Goal: Find contact information: Find contact information

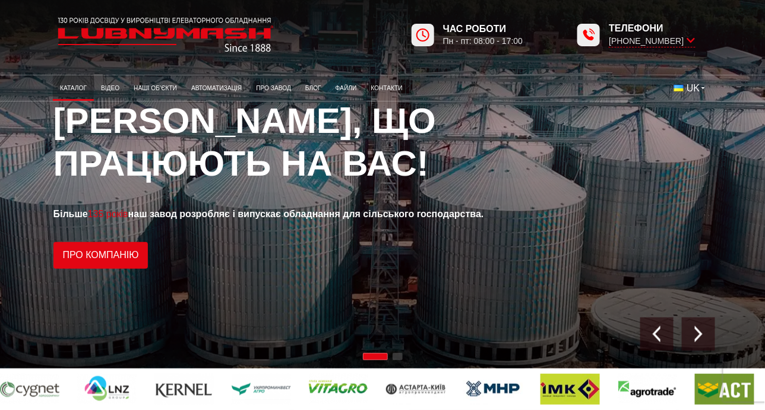
click at [73, 89] on link "Каталог" at bounding box center [73, 88] width 41 height 20
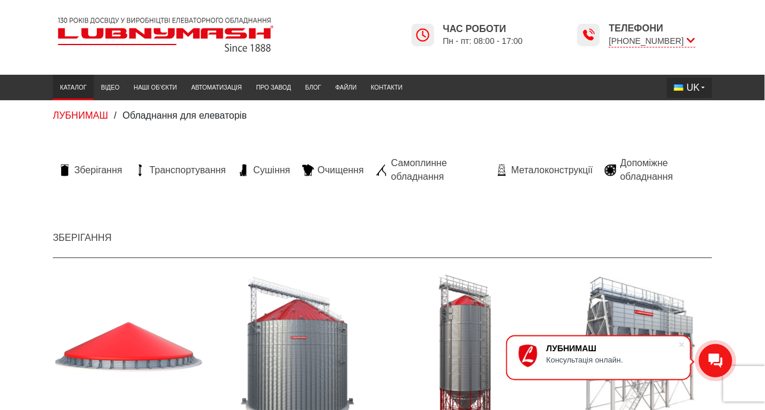
click at [705, 88] on button "UK" at bounding box center [689, 88] width 45 height 20
click at [468, 121] on div "ЛУБНИМАШ / Обладнання для елеваторів" at bounding box center [382, 115] width 677 height 13
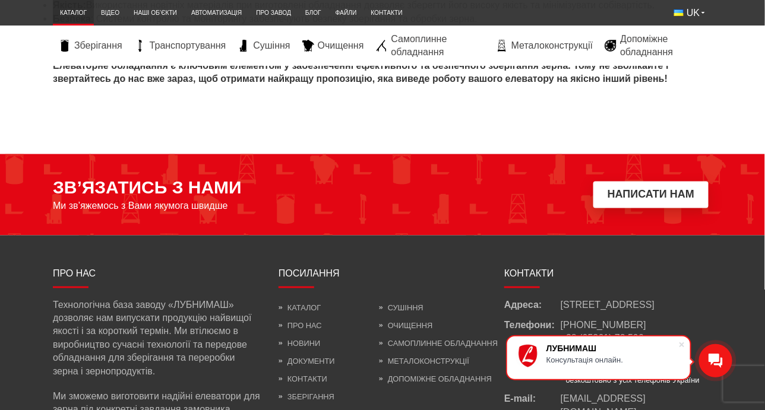
scroll to position [4764, 0]
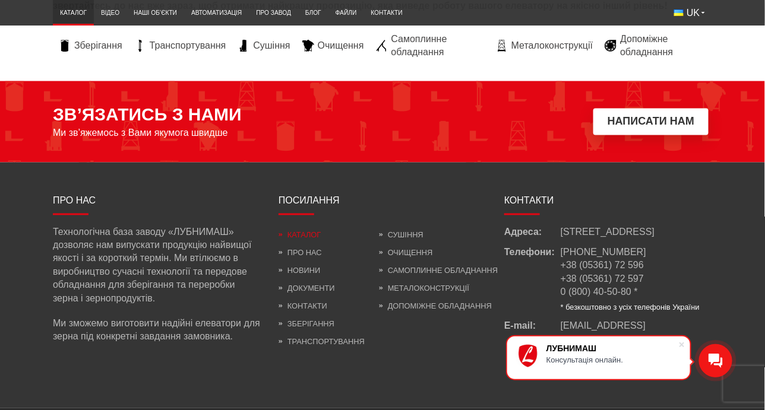
click at [309, 231] on link "Каталог" at bounding box center [300, 235] width 42 height 9
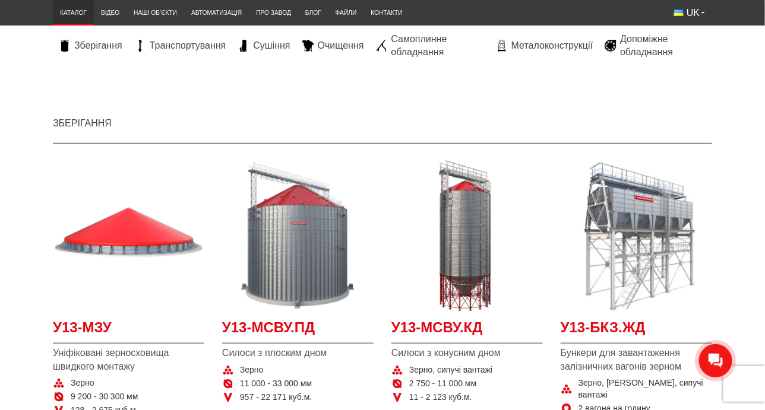
scroll to position [196, 0]
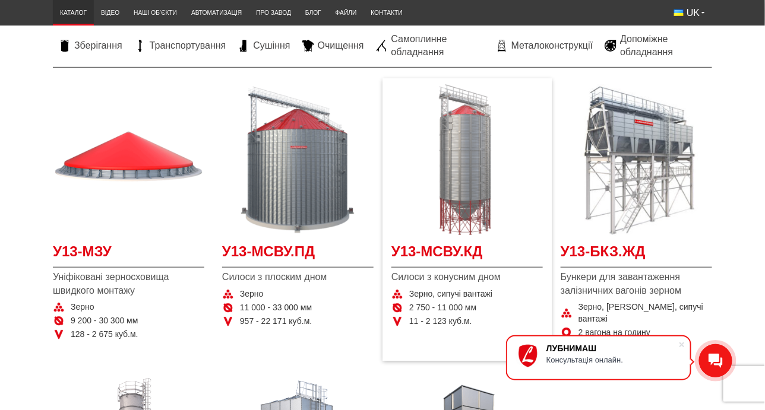
click at [465, 170] on img "Детальніше У13-МСВУ.КД" at bounding box center [466, 159] width 151 height 151
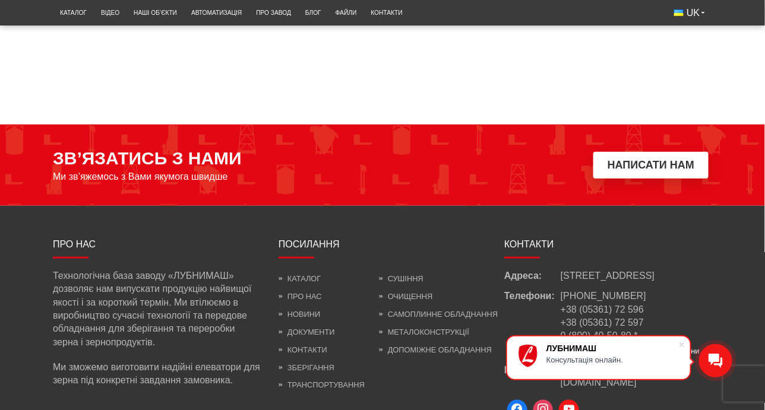
scroll to position [1781, 0]
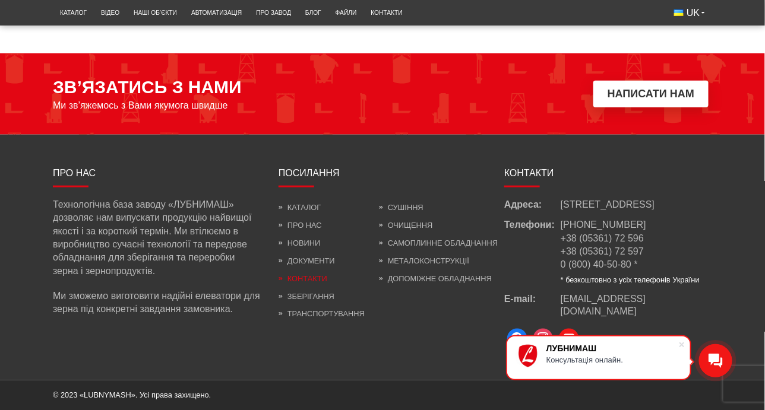
click at [315, 279] on link "Контакти" at bounding box center [303, 278] width 49 height 9
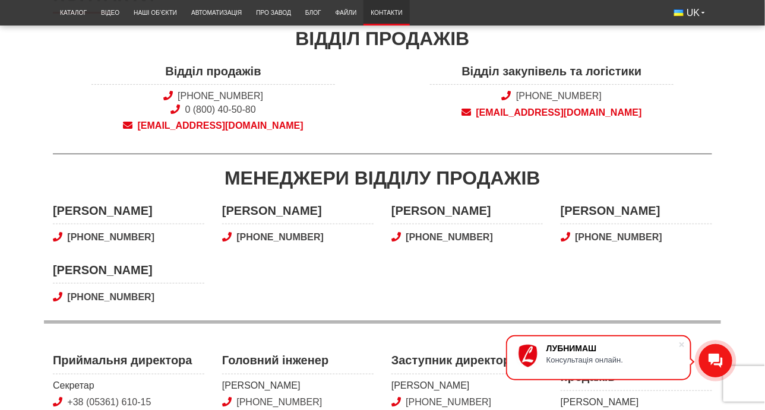
scroll to position [143, 0]
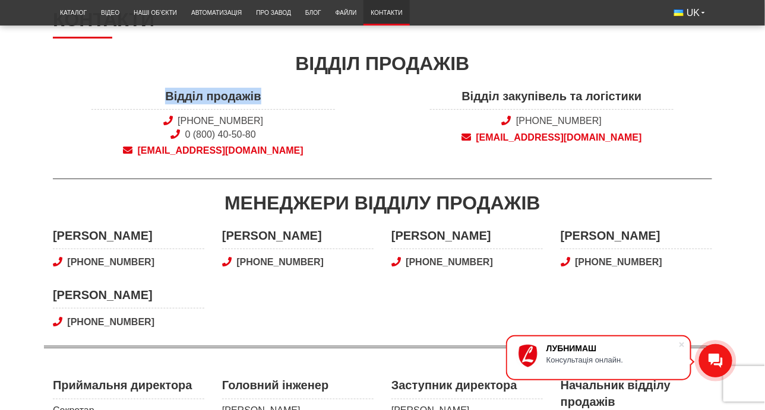
drag, startPoint x: 265, startPoint y: 93, endPoint x: 160, endPoint y: 97, distance: 105.2
click at [160, 97] on span "Відділ продажів" at bounding box center [213, 99] width 244 height 22
copy span "Відділ продажів"
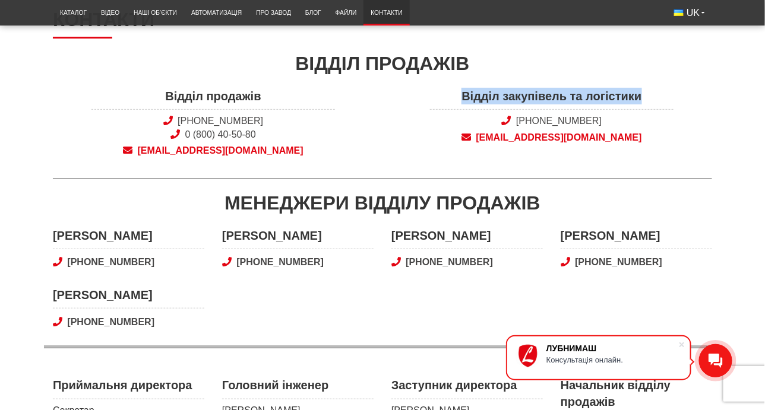
drag, startPoint x: 455, startPoint y: 94, endPoint x: 653, endPoint y: 96, distance: 198.4
click at [653, 96] on span "Відділ закупівель та логістики" at bounding box center [552, 99] width 244 height 22
copy span "Відділ закупівель та логістики"
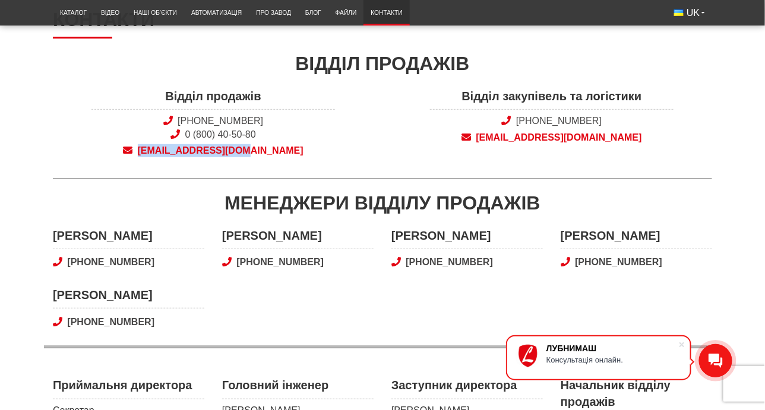
drag, startPoint x: 134, startPoint y: 143, endPoint x: 289, endPoint y: 147, distance: 154.5
click at [289, 147] on div "Відділ продажів +38 (050) 308-41-99 0 (800) 40-50-80 sales@lubnymash.com" at bounding box center [213, 126] width 339 height 77
copy span "sales@lubnymash.com"
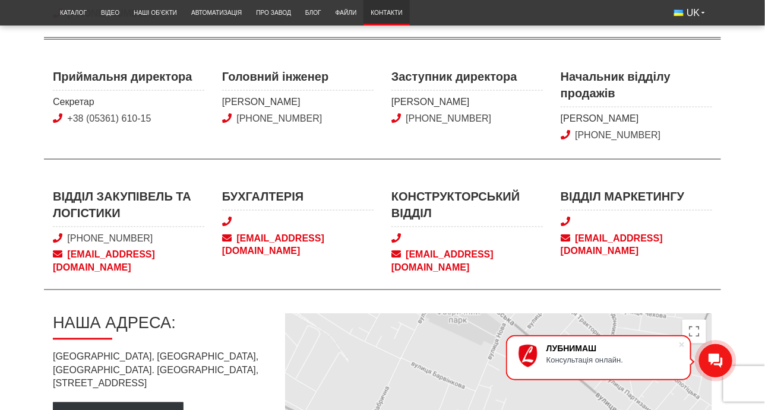
scroll to position [462, 0]
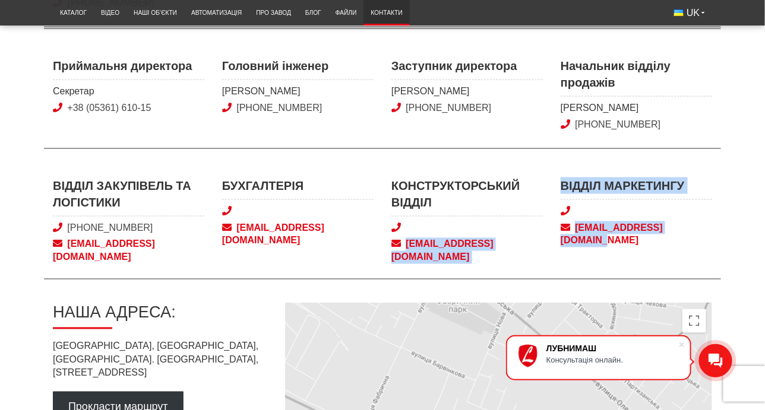
drag, startPoint x: 537, startPoint y: 225, endPoint x: 712, endPoint y: 223, distance: 175.2
click at [712, 223] on div "Відділ закупівель та логістики +38 (050) 580 22 36 snab@lubnymash.com Бухгалтер…" at bounding box center [382, 229] width 677 height 102
click at [661, 246] on div "Відділ маркетингу marketing@lubnymash.com" at bounding box center [636, 221] width 169 height 87
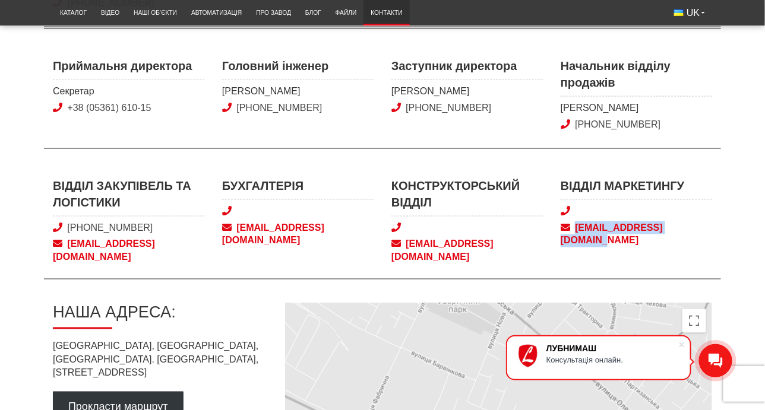
drag, startPoint x: 554, startPoint y: 219, endPoint x: 706, endPoint y: 225, distance: 152.8
click at [706, 225] on div "Відділ маркетингу marketing@lubnymash.com" at bounding box center [636, 221] width 169 height 87
copy span "[EMAIL_ADDRESS][DOMAIN_NAME]"
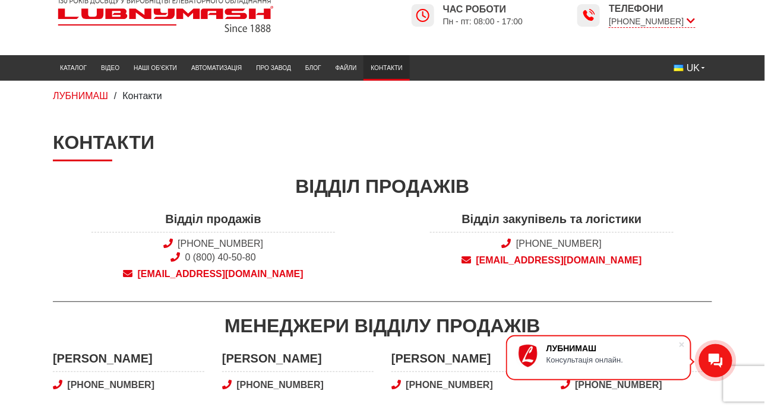
scroll to position [0, 0]
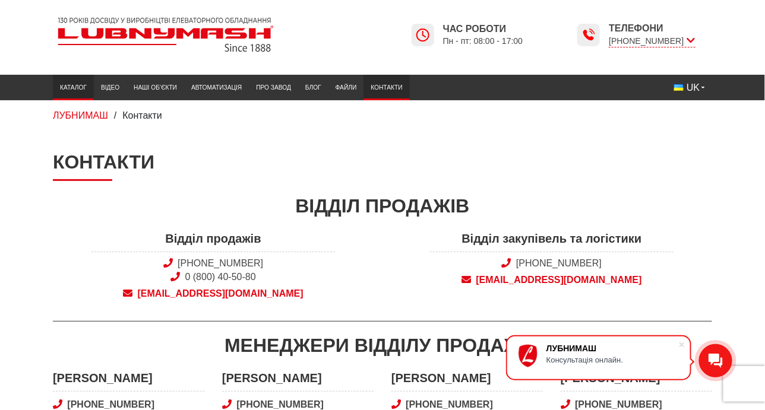
click at [77, 88] on link "Каталог" at bounding box center [73, 88] width 41 height 20
click at [109, 87] on link "Відео" at bounding box center [110, 88] width 33 height 20
click at [161, 85] on link "Наші об’єкти" at bounding box center [156, 88] width 58 height 20
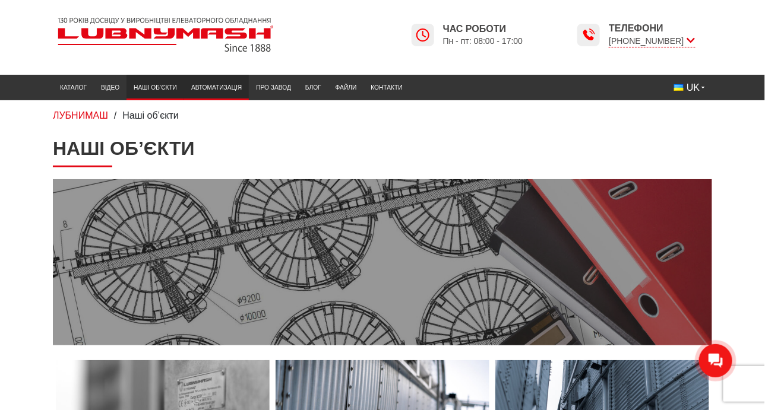
click at [228, 86] on link "Автоматизація" at bounding box center [216, 88] width 65 height 20
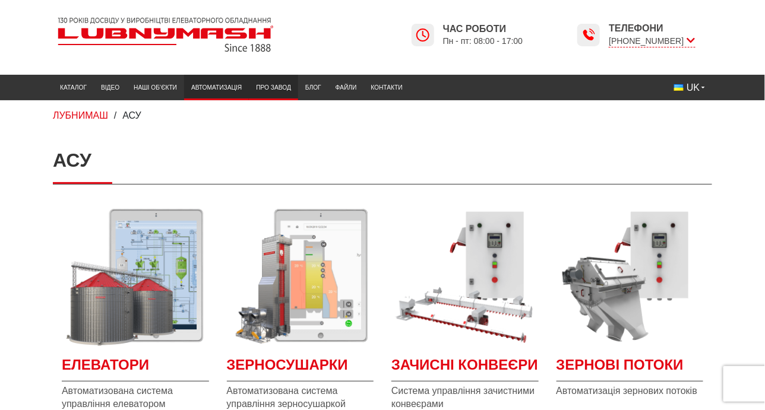
click at [270, 89] on link "Про завод" at bounding box center [273, 88] width 49 height 20
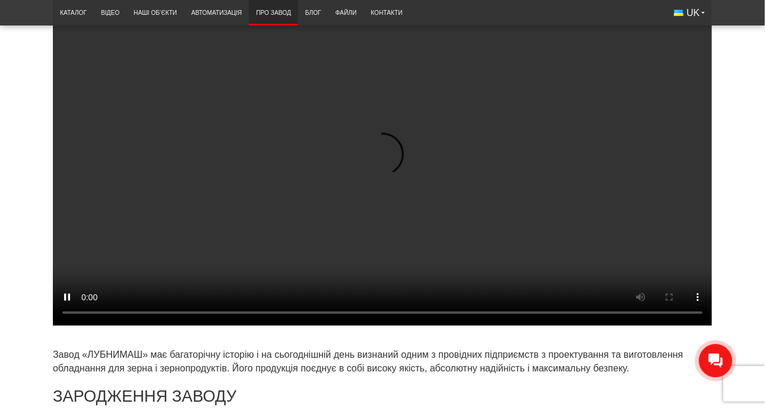
scroll to position [252, 0]
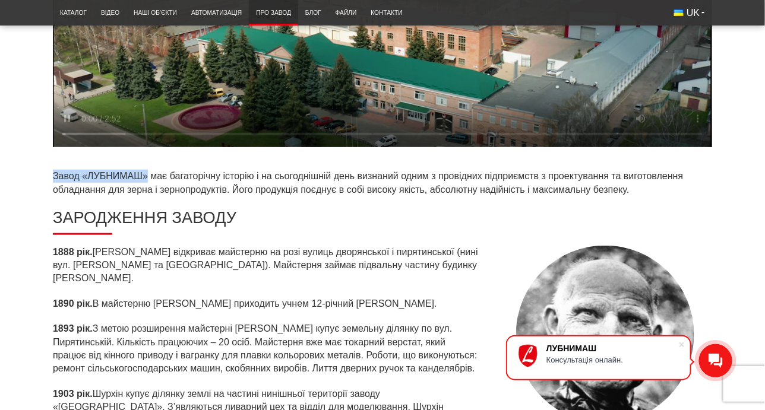
drag, startPoint x: 50, startPoint y: 173, endPoint x: 147, endPoint y: 178, distance: 96.9
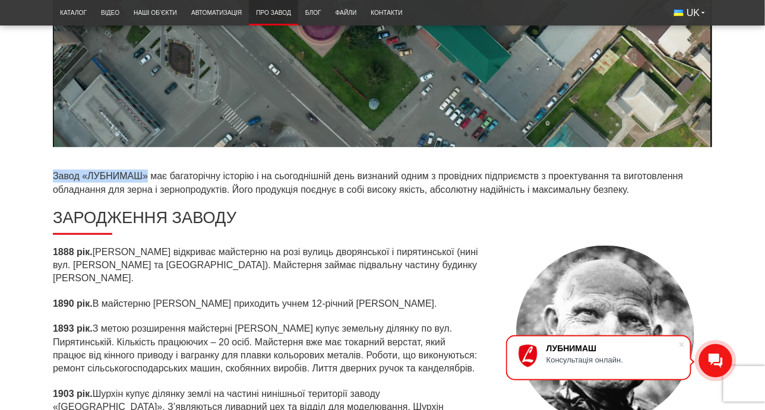
copy p "Завод «ЛУБНИМАШ»"
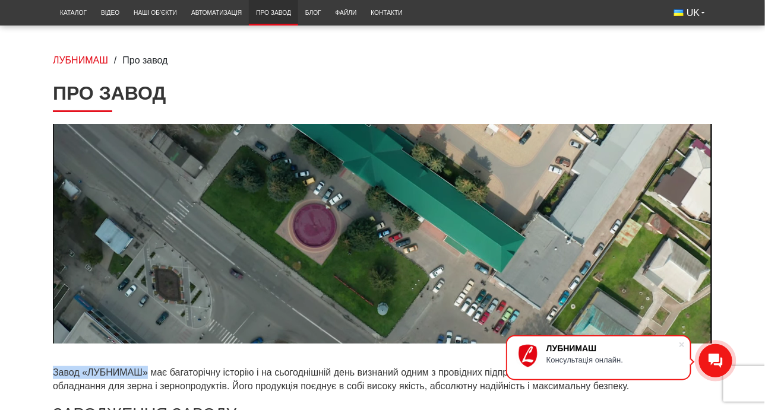
scroll to position [0, 0]
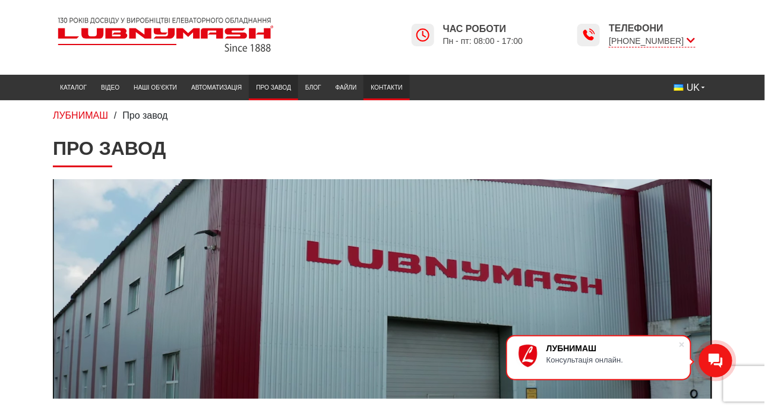
click at [389, 90] on link "Контакти" at bounding box center [387, 88] width 46 height 20
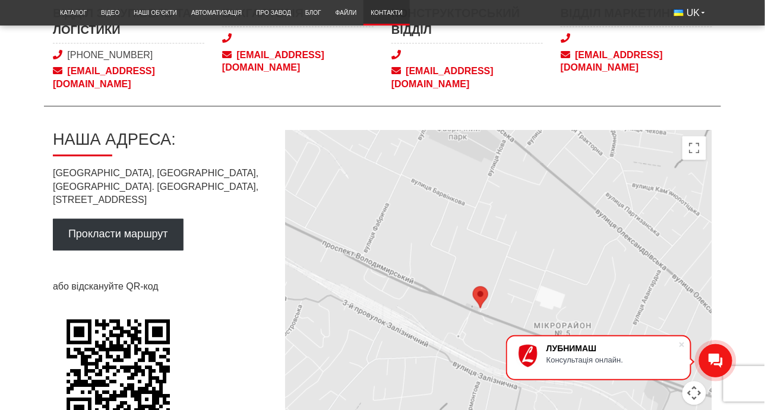
scroll to position [640, 0]
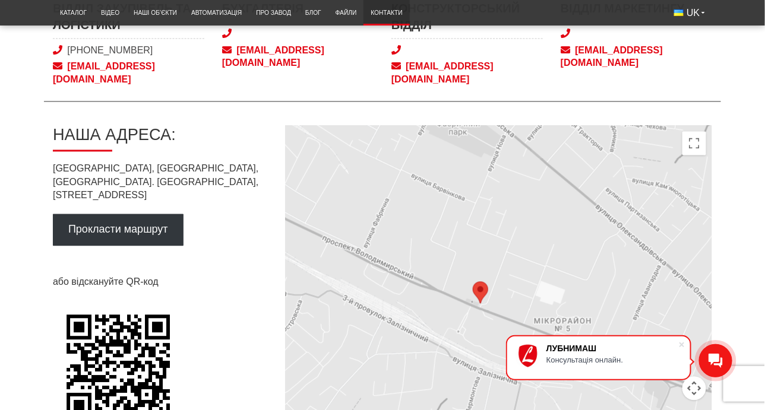
drag, startPoint x: 93, startPoint y: 151, endPoint x: 192, endPoint y: 165, distance: 100.2
click at [192, 165] on p "[GEOGRAPHIC_DATA], [GEOGRAPHIC_DATA], [GEOGRAPHIC_DATA]. [PERSON_NAME][STREET_A…" at bounding box center [159, 183] width 213 height 40
copy p "[GEOGRAPHIC_DATA], [GEOGRAPHIC_DATA]. [PERSON_NAME][STREET_ADDRESS]"
click at [232, 214] on div "Прокласти маршрут" at bounding box center [159, 229] width 213 height 31
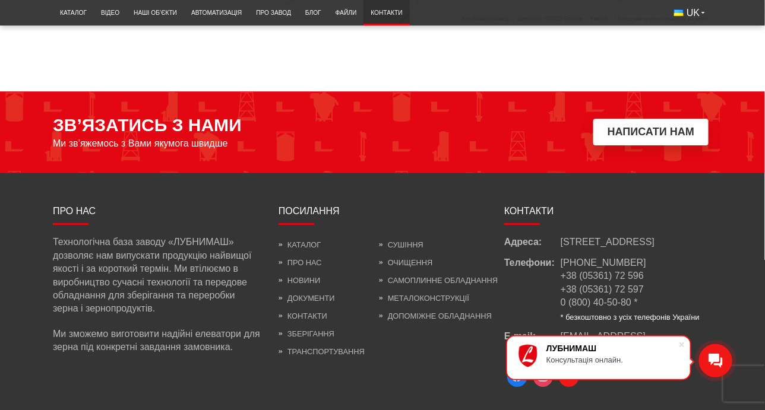
scroll to position [1121, 0]
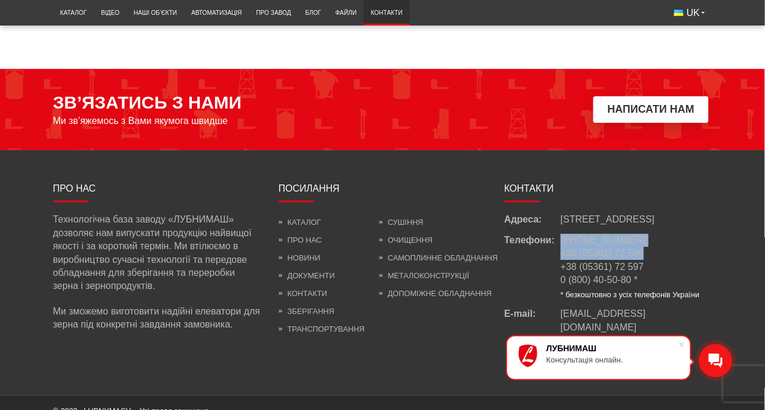
drag, startPoint x: 558, startPoint y: 233, endPoint x: 645, endPoint y: 252, distance: 89.4
click at [645, 252] on div "Телефони: [PHONE_NUMBER] +38 (05361) 72 596 +38 (05361) 72 597 0 (800) 40-50-80…" at bounding box center [608, 267] width 208 height 67
copy div "Телефони: [PHONE_NUMBER] +38 (05361) 72 596"
